Goal: Transaction & Acquisition: Purchase product/service

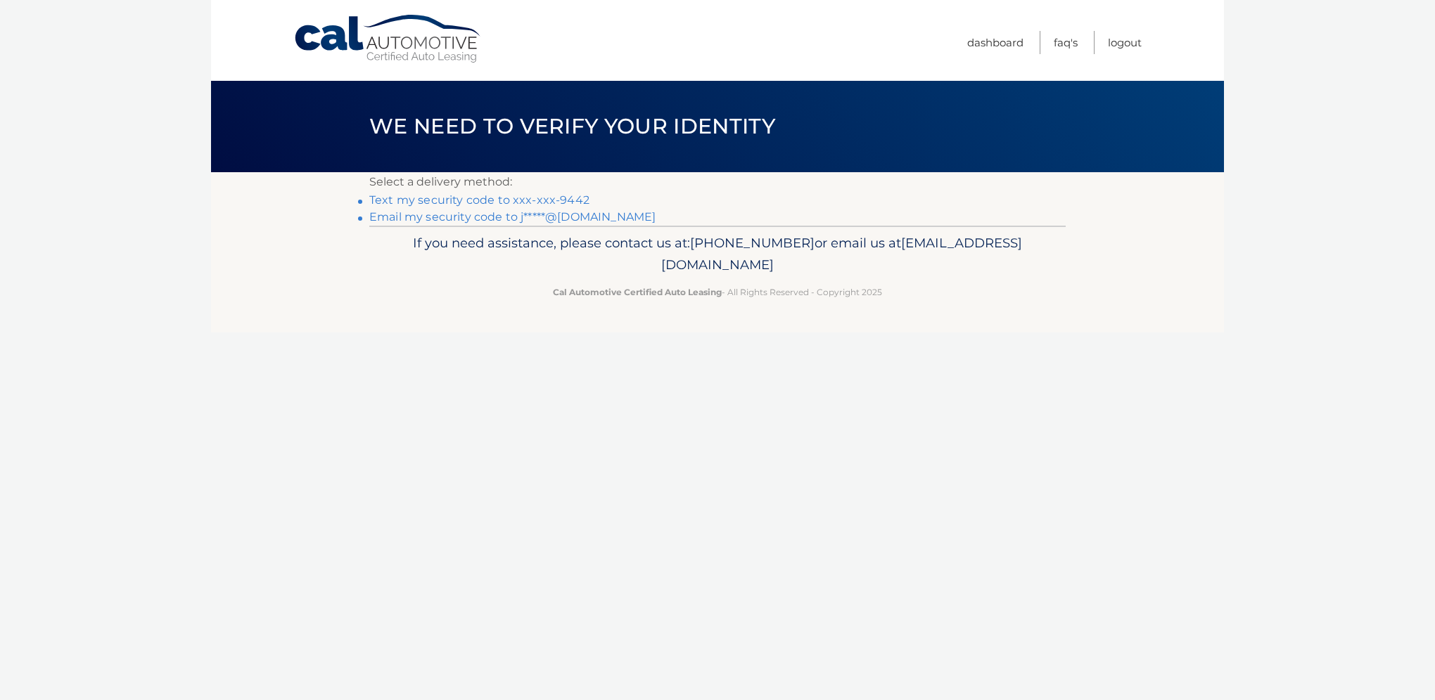
click at [586, 215] on link "Email my security code to j*****@msn.com" at bounding box center [512, 216] width 286 height 13
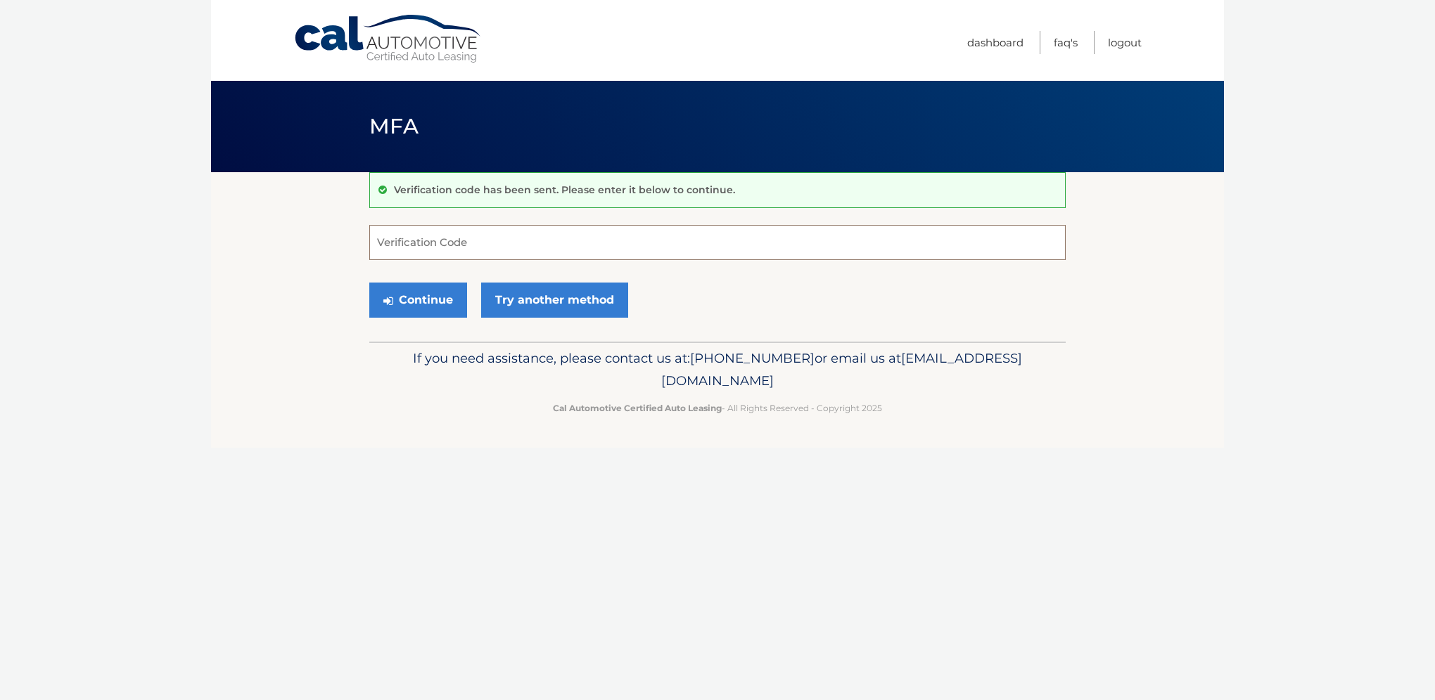
click at [381, 233] on input "Verification Code" at bounding box center [717, 242] width 696 height 35
type input "359696"
click at [421, 301] on button "Continue" at bounding box center [418, 300] width 98 height 35
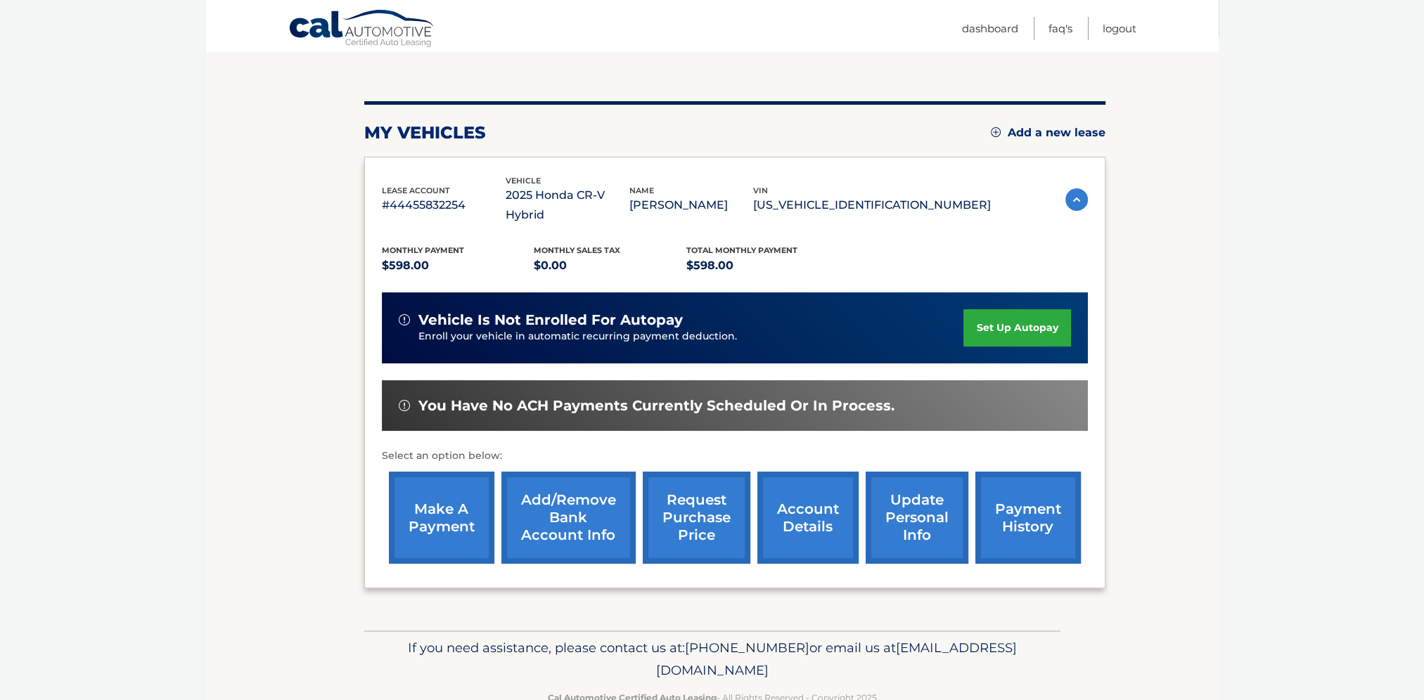
scroll to position [150, 0]
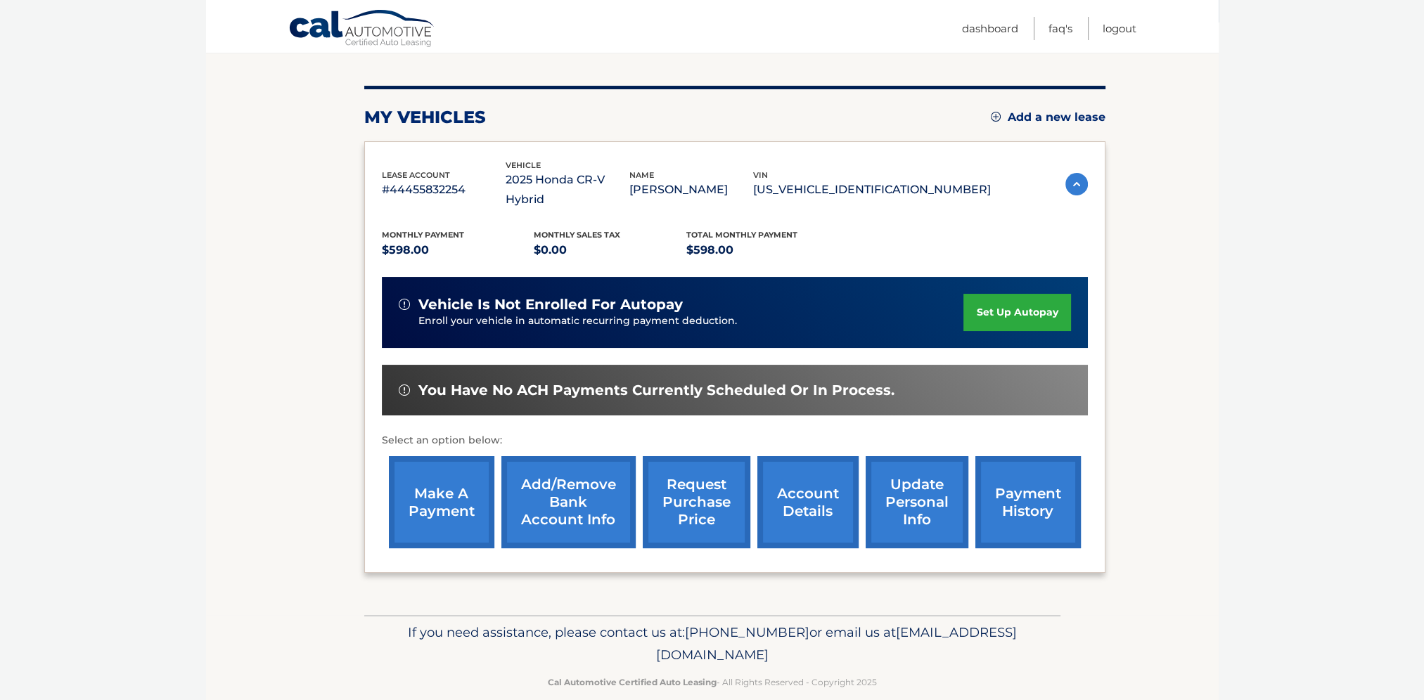
click at [444, 477] on link "make a payment" at bounding box center [441, 502] width 105 height 92
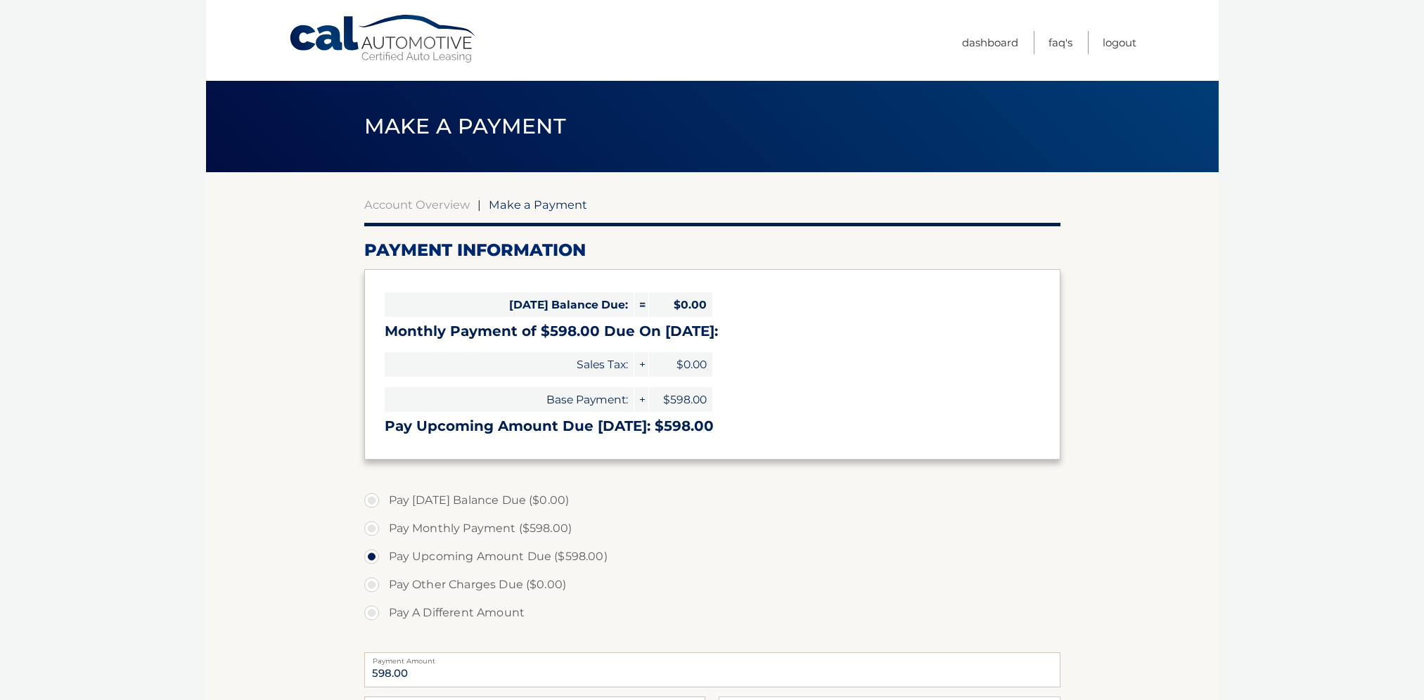
select select "MTJhYWM1OGMtOGY4ZC00M2FiLTllNjEtNjAxMWY4MGRjN2Jj"
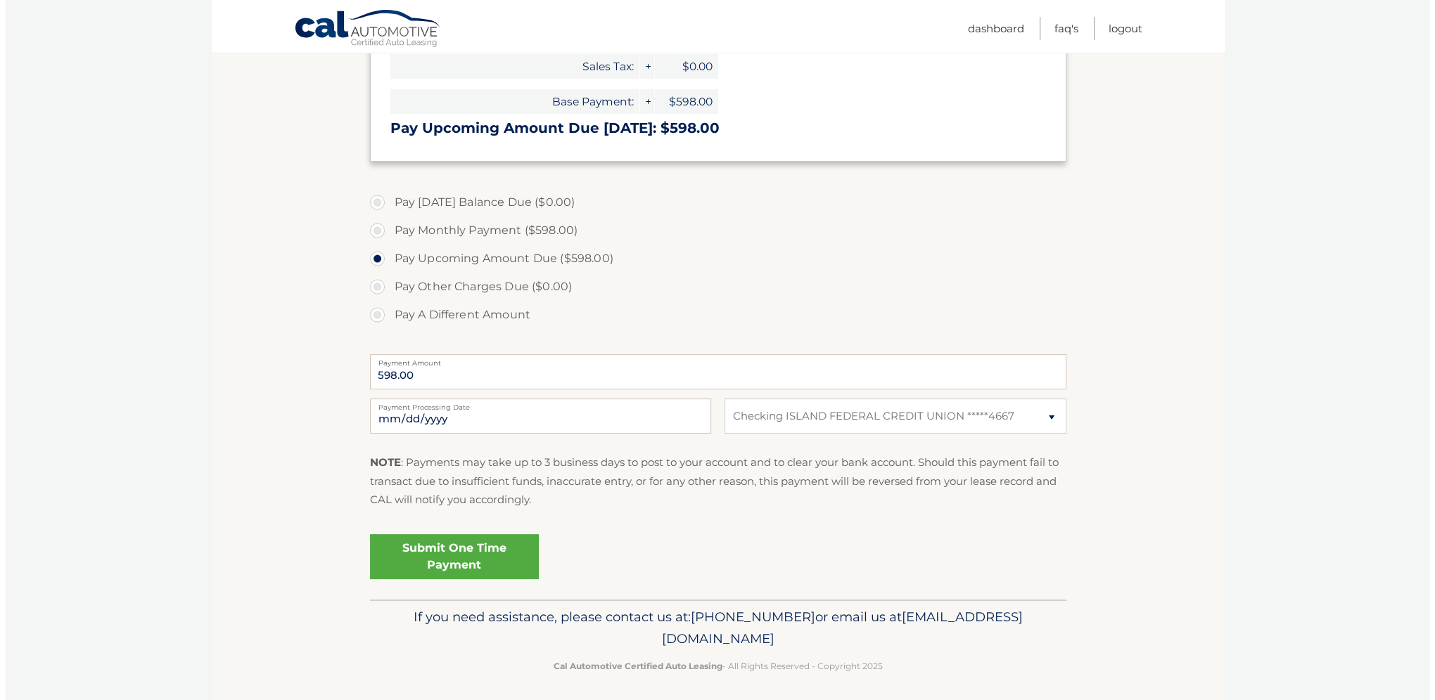
scroll to position [304, 0]
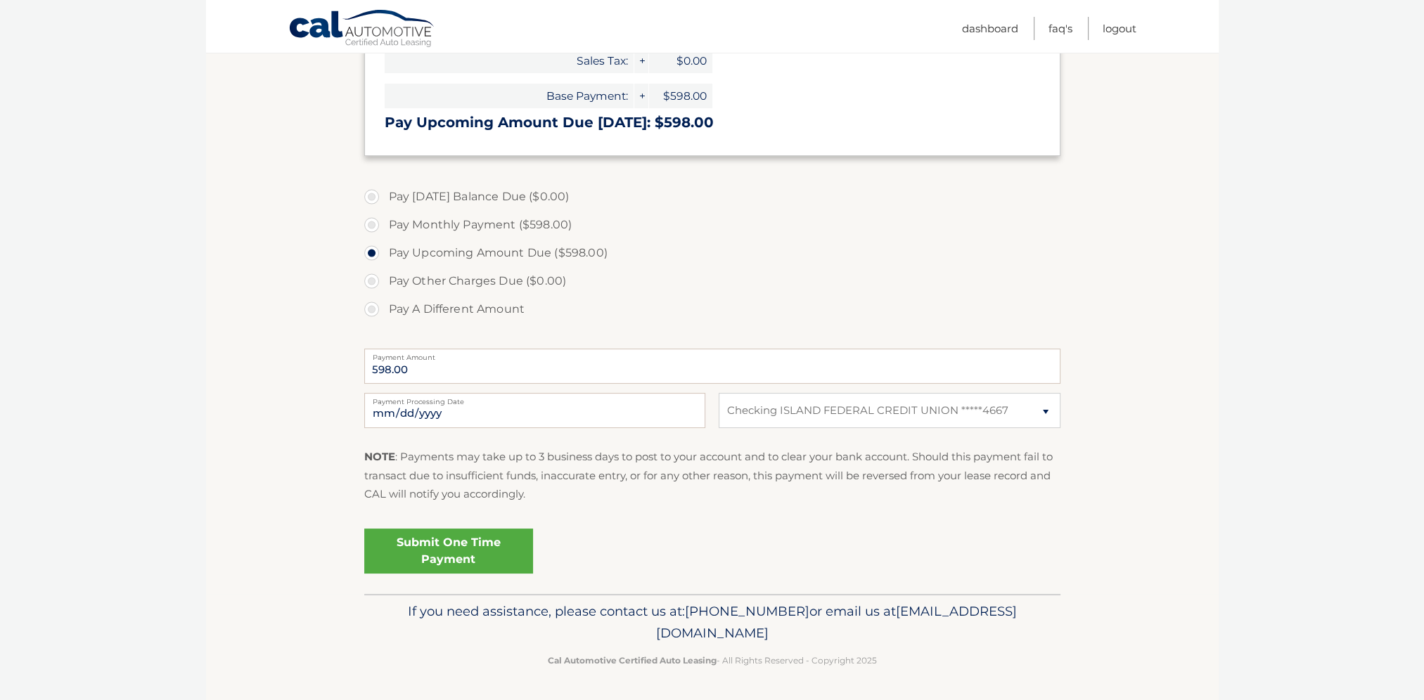
click at [458, 544] on link "Submit One Time Payment" at bounding box center [448, 551] width 169 height 45
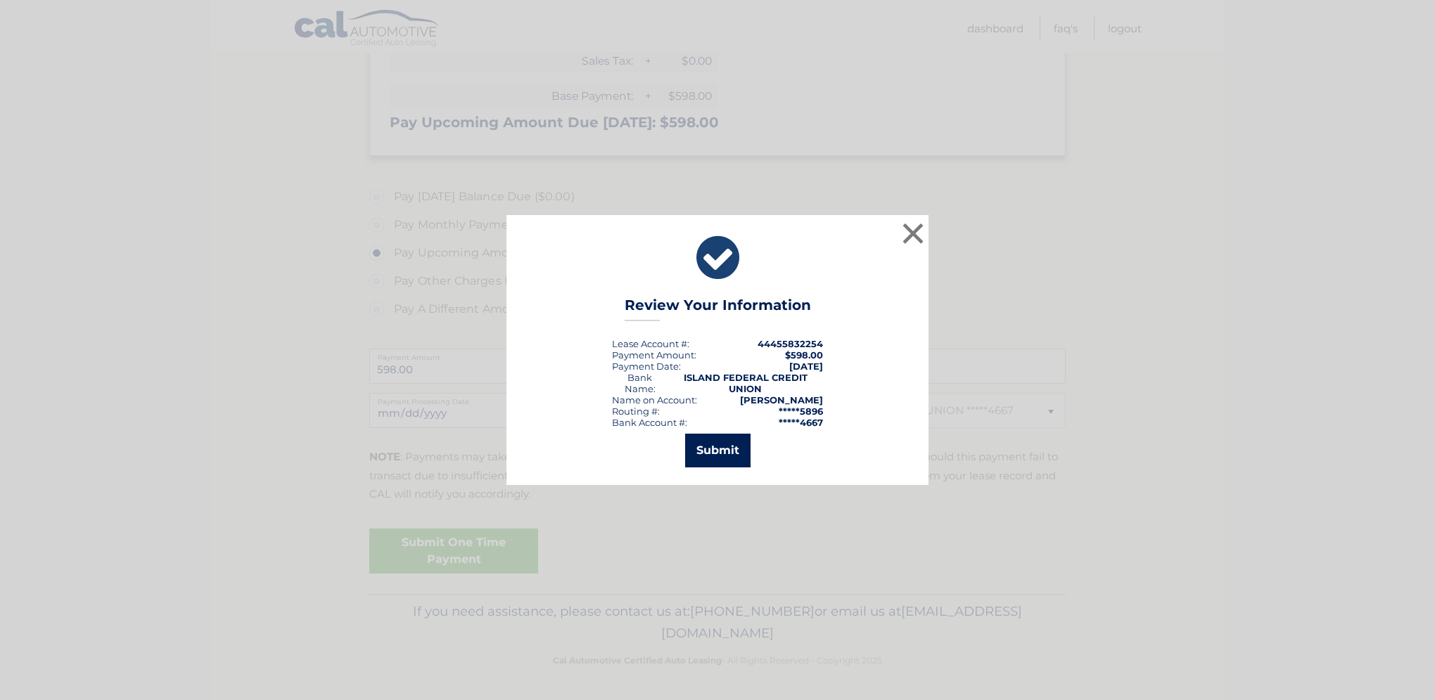
click at [718, 449] on button "Submit" at bounding box center [717, 451] width 65 height 34
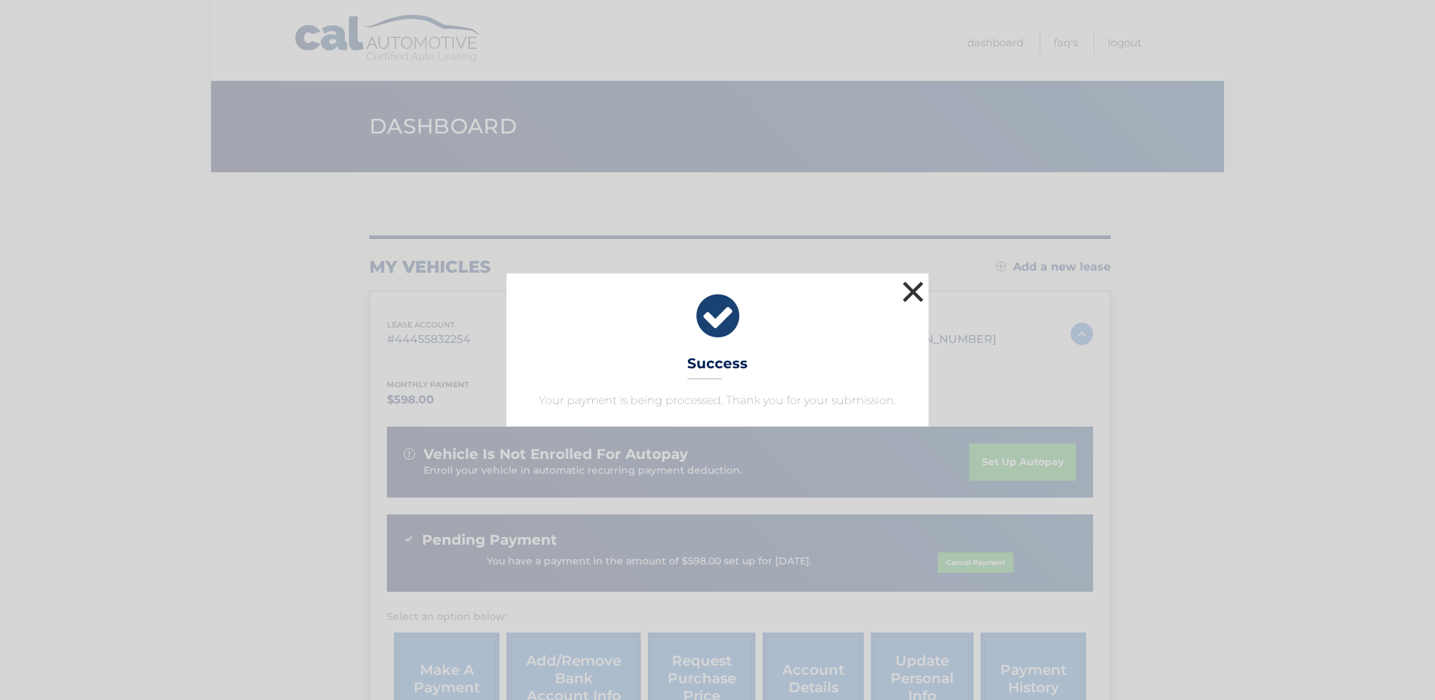
click at [917, 288] on button "×" at bounding box center [913, 292] width 28 height 28
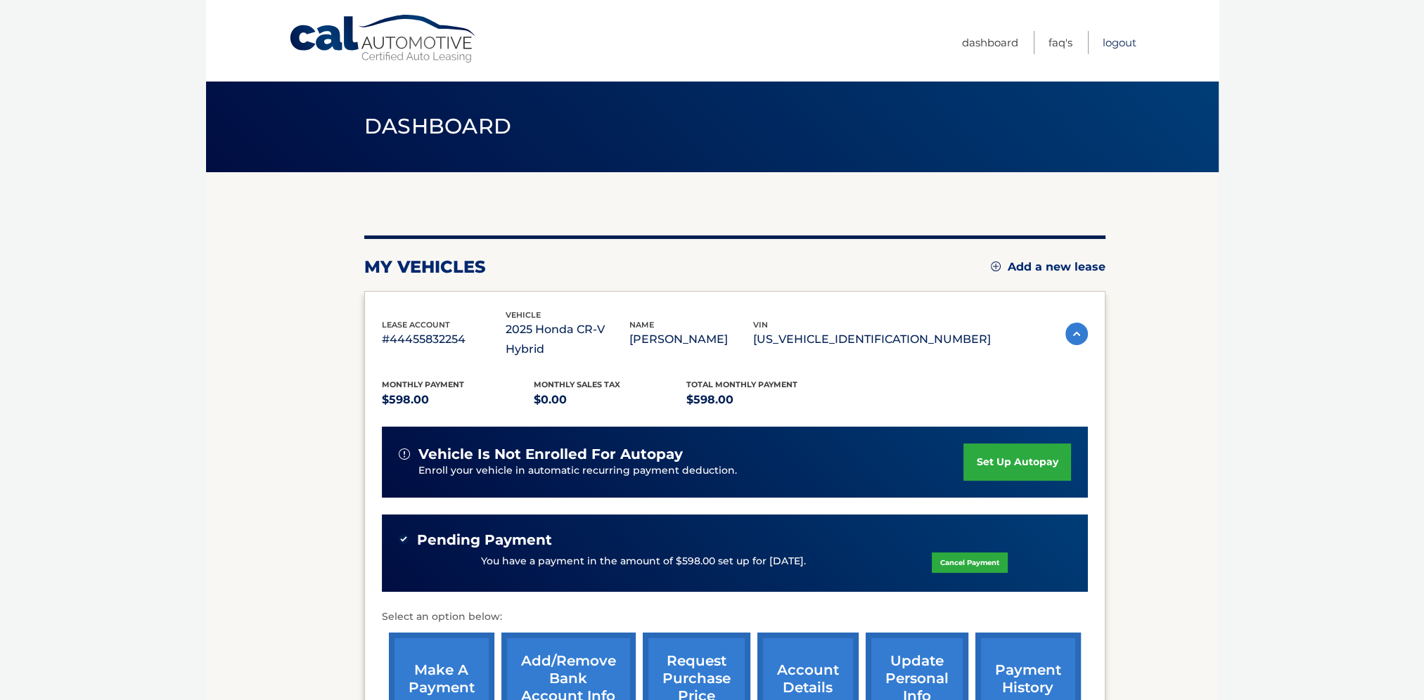
click at [1111, 39] on link "Logout" at bounding box center [1120, 42] width 34 height 23
